Goal: Navigation & Orientation: Find specific page/section

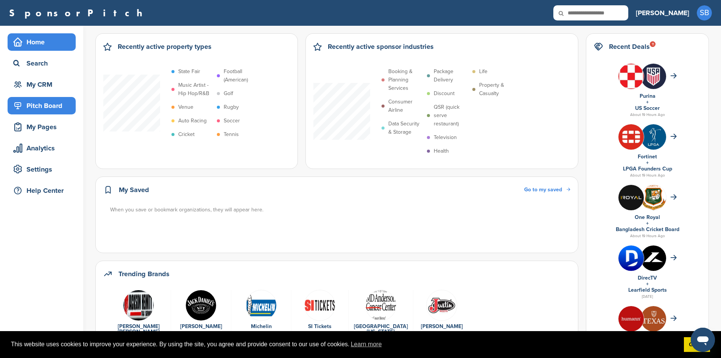
click at [44, 105] on div "Pitch Board" at bounding box center [43, 106] width 64 height 14
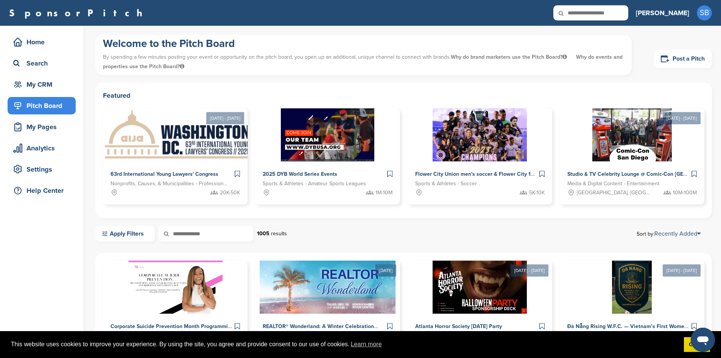
click at [39, 136] on div "Home Search My CRM Pitch Board My Pages Analytics Settings Help Center" at bounding box center [41, 118] width 83 height 185
click at [38, 131] on div "My Pages" at bounding box center [43, 127] width 64 height 14
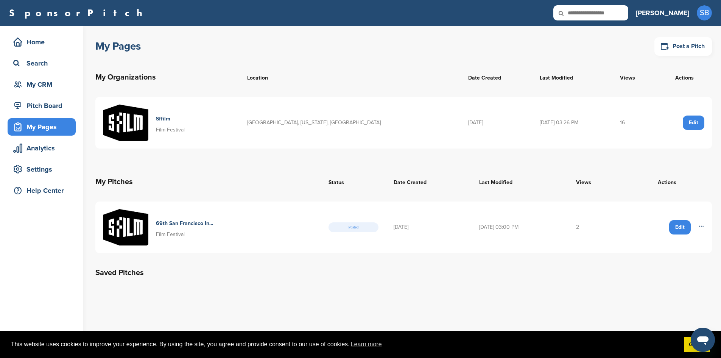
click at [584, 226] on td "2" at bounding box center [596, 227] width 54 height 52
click at [184, 222] on h4 "69th San Francisco International Film Festival" at bounding box center [185, 223] width 59 height 8
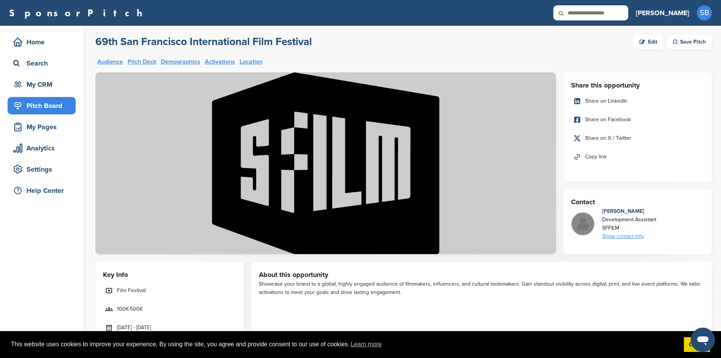
click at [678, 9] on h3 "[PERSON_NAME]" at bounding box center [662, 13] width 53 height 11
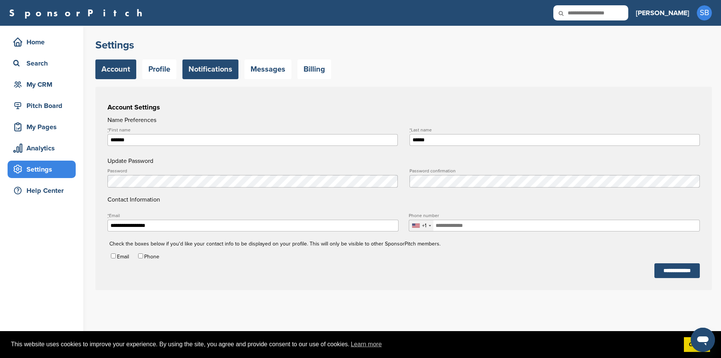
click at [210, 79] on link "Notifications" at bounding box center [211, 69] width 56 height 20
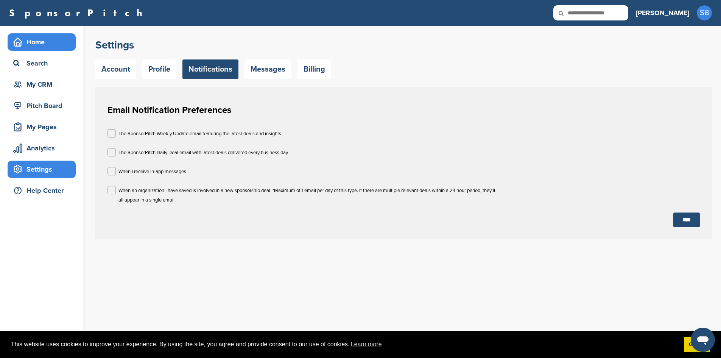
click at [33, 45] on div "Home" at bounding box center [43, 42] width 64 height 14
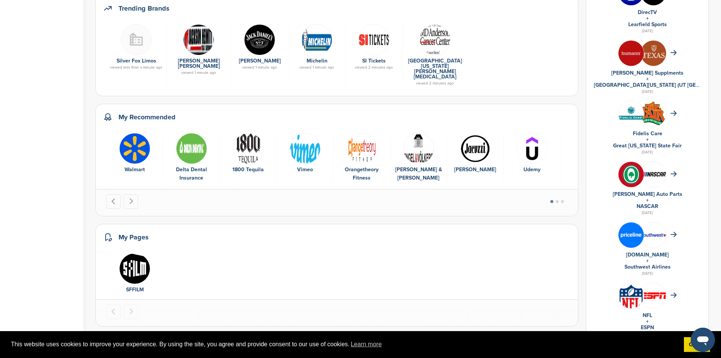
scroll to position [265, 0]
